Goal: Navigation & Orientation: Go to known website

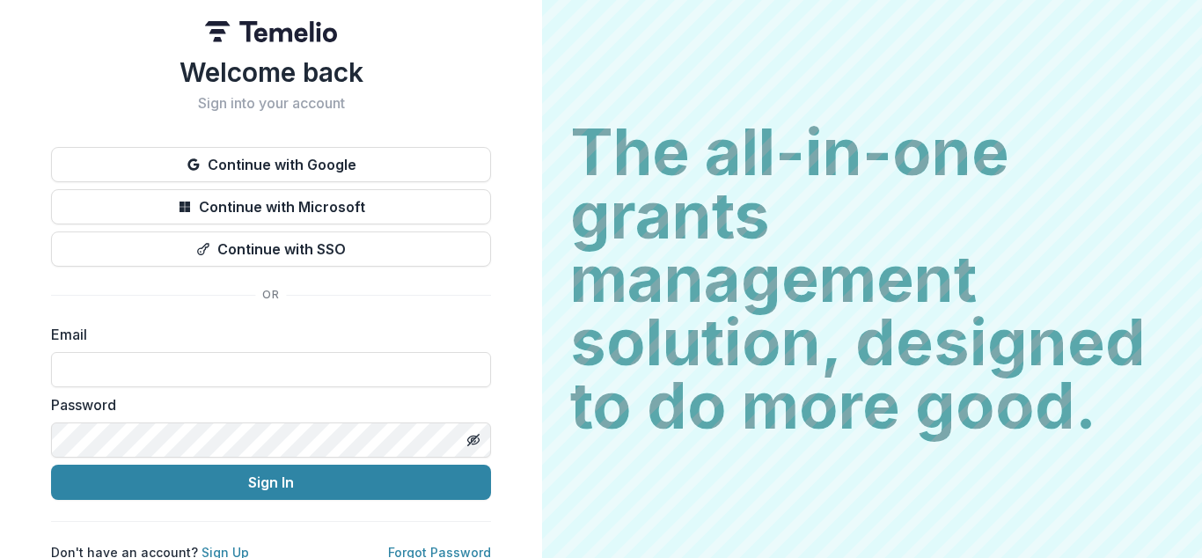
click at [266, 165] on button "Continue with Google" at bounding box center [271, 164] width 440 height 35
